Goal: Task Accomplishment & Management: Use online tool/utility

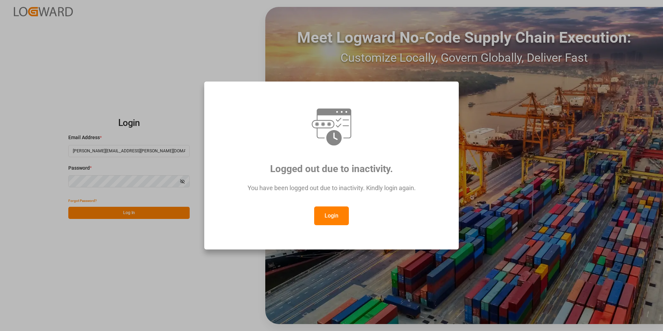
click at [323, 213] on button "Login" at bounding box center [331, 215] width 35 height 19
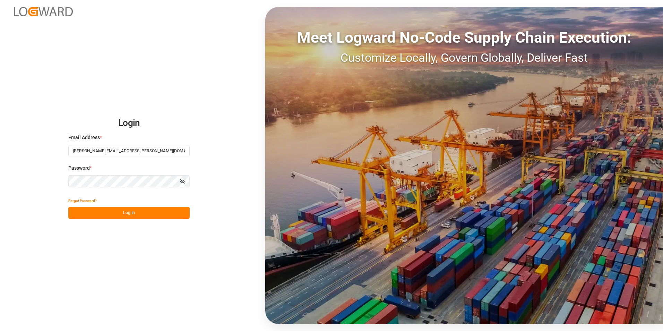
click at [150, 215] on button "Log In" at bounding box center [128, 213] width 121 height 12
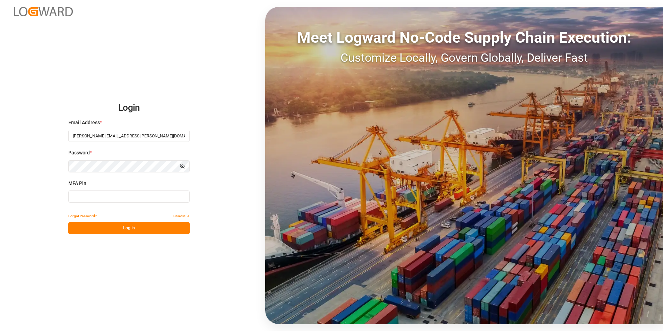
click at [131, 194] on input at bounding box center [128, 196] width 121 height 12
type input "418889"
click at [147, 227] on button "Log In" at bounding box center [128, 228] width 121 height 12
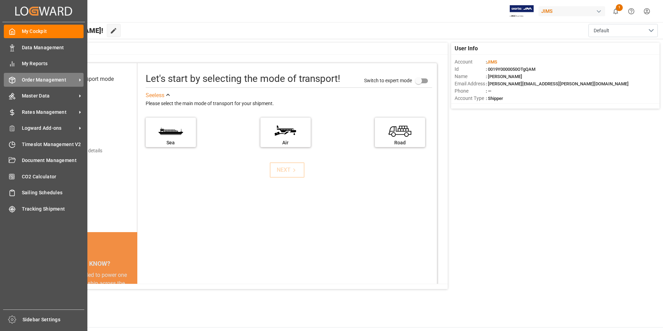
click at [49, 81] on span "Order Management" at bounding box center [49, 79] width 55 height 7
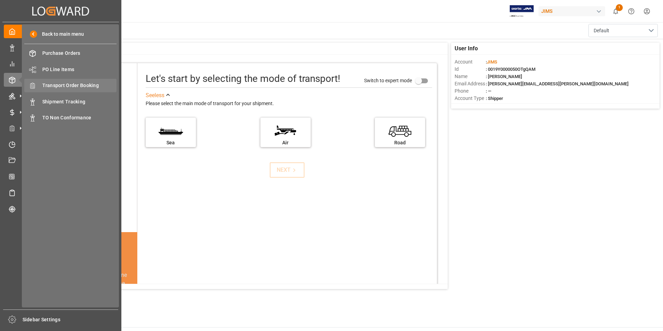
click at [81, 85] on span "Transport Order Booking" at bounding box center [79, 85] width 75 height 7
